Goal: Transaction & Acquisition: Purchase product/service

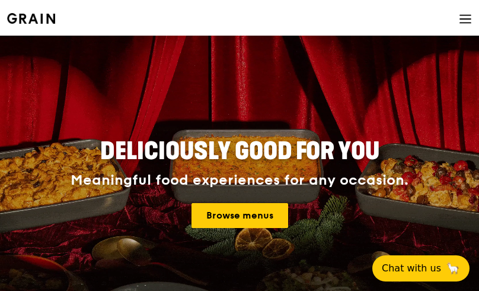
click at [237, 203] on link "Browse menus" at bounding box center [240, 215] width 97 height 25
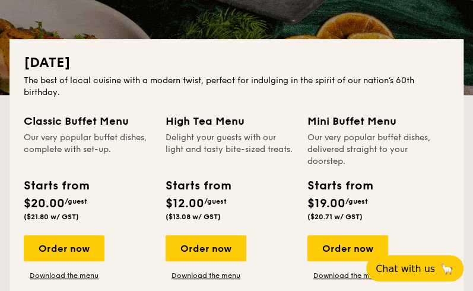
scroll to position [237, 0]
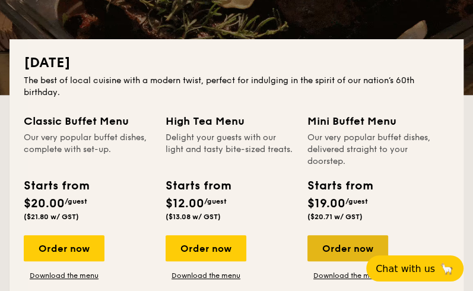
click at [341, 254] on div "Order now" at bounding box center [347, 248] width 81 height 26
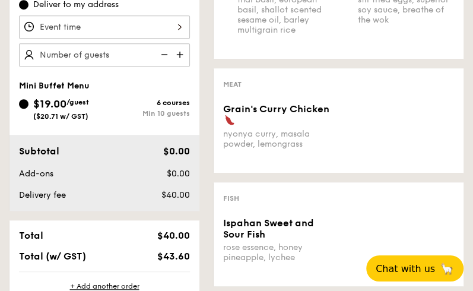
scroll to position [415, 0]
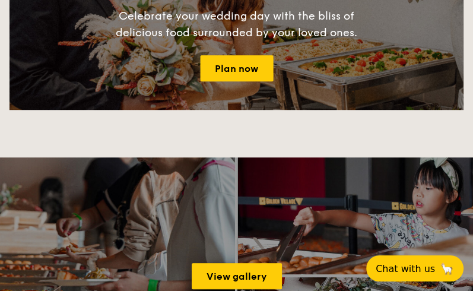
scroll to position [237, 0]
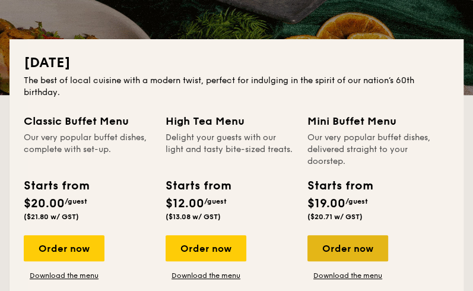
click at [356, 243] on div "Order now" at bounding box center [347, 248] width 81 height 26
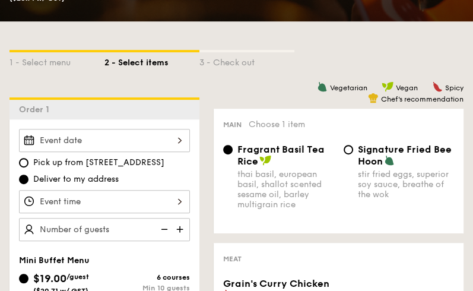
scroll to position [282, 0]
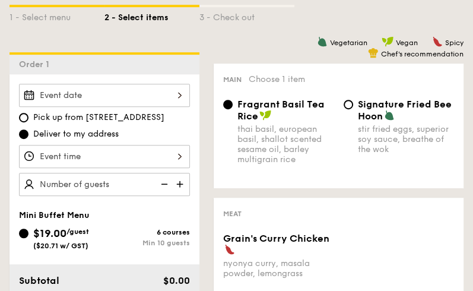
click at [358, 113] on span "Signature Fried Bee Hoon" at bounding box center [405, 109] width 94 height 23
click at [353, 109] on input "Signature Fried Bee Hoon stir fried eggs, superior soy sauce, breathe of the wok" at bounding box center [347, 104] width 9 height 9
radio input "true"
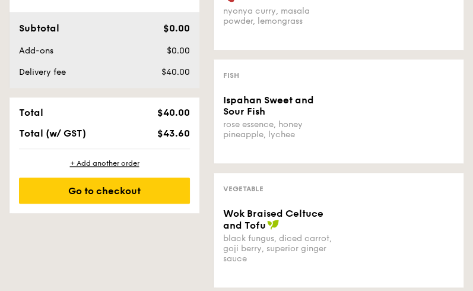
scroll to position [562, 0]
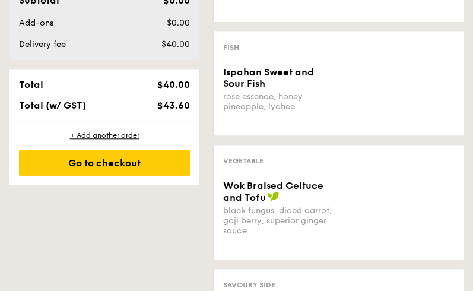
click at [153, 178] on div "+ Add another order Go to checkout" at bounding box center [104, 153] width 190 height 64
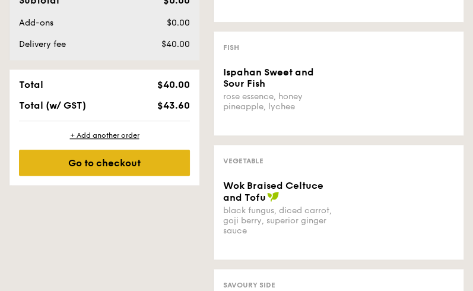
click at [154, 163] on div "Go to checkout" at bounding box center [104, 162] width 171 height 26
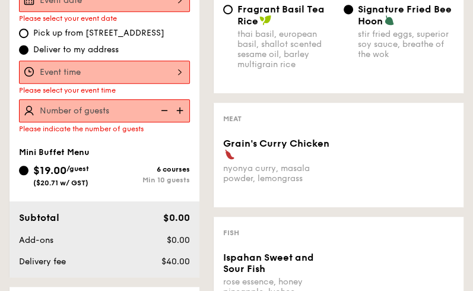
scroll to position [317, 0]
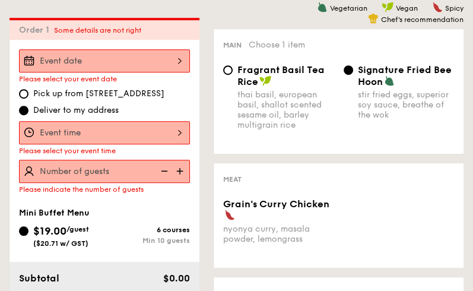
click at [141, 56] on div at bounding box center [104, 60] width 171 height 23
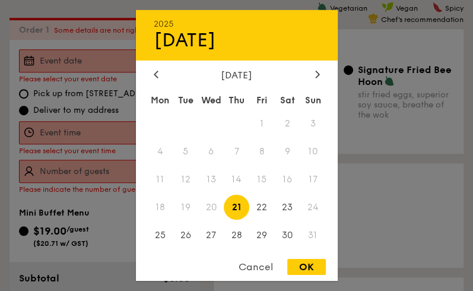
click at [308, 213] on span "24" at bounding box center [313, 207] width 26 height 26
click at [310, 208] on span "24" at bounding box center [313, 207] width 26 height 26
drag, startPoint x: 310, startPoint y: 208, endPoint x: 372, endPoint y: 212, distance: 61.8
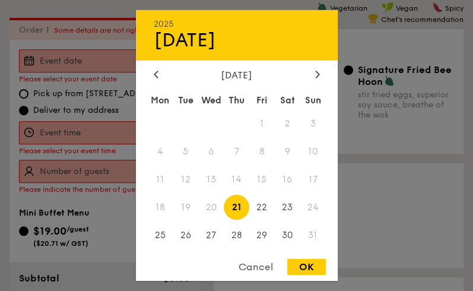
click at [372, 212] on div at bounding box center [236, 145] width 473 height 291
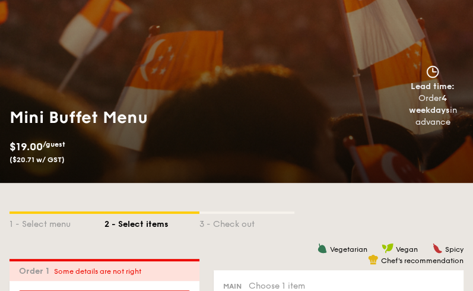
scroll to position [297, 0]
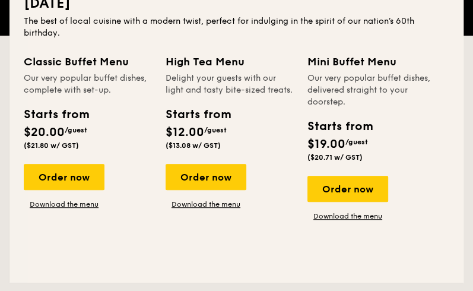
scroll to position [237, 0]
